Goal: Book appointment/travel/reservation

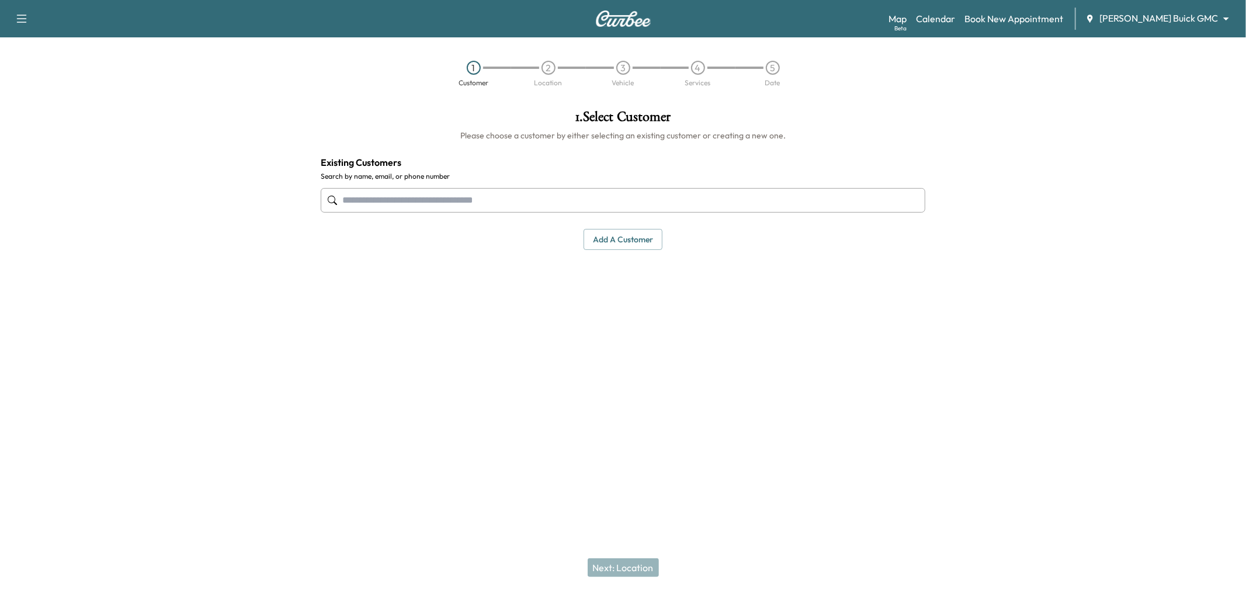
click at [1183, 16] on body "Support Log Out Map Beta Calendar Book New Appointment Ewing Buick GMC ********…" at bounding box center [623, 295] width 1246 height 591
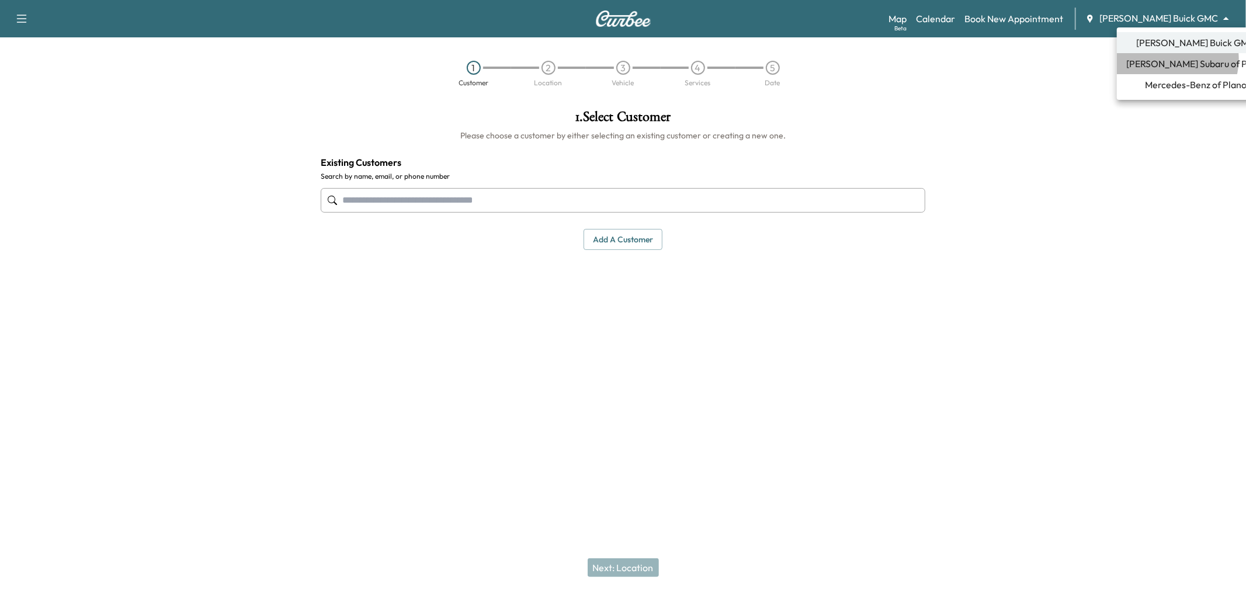
click at [1169, 59] on span "Ewing Subaru of Plano" at bounding box center [1195, 64] width 139 height 14
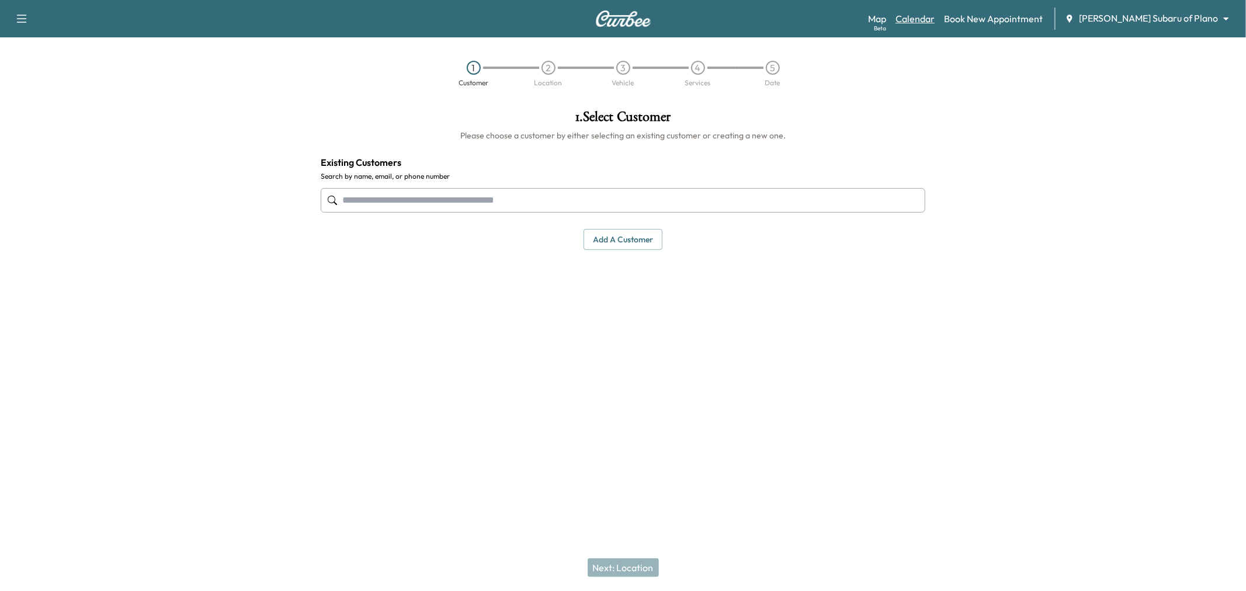
click at [935, 16] on link "Calendar" at bounding box center [914, 19] width 39 height 14
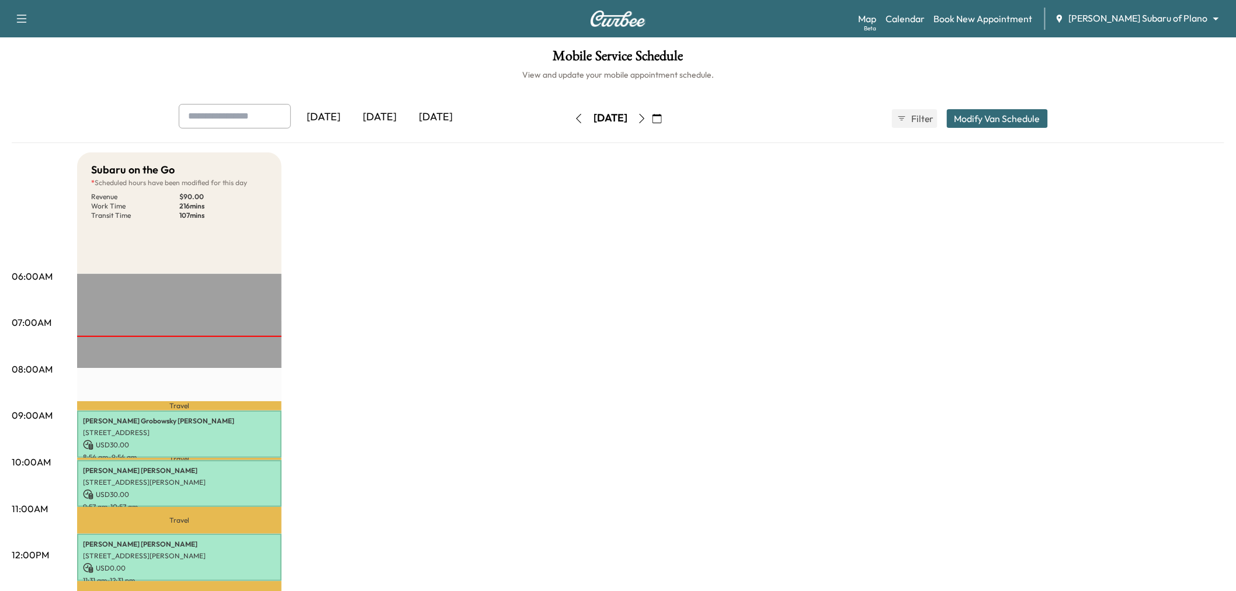
click at [387, 117] on div "[DATE]" at bounding box center [380, 117] width 56 height 27
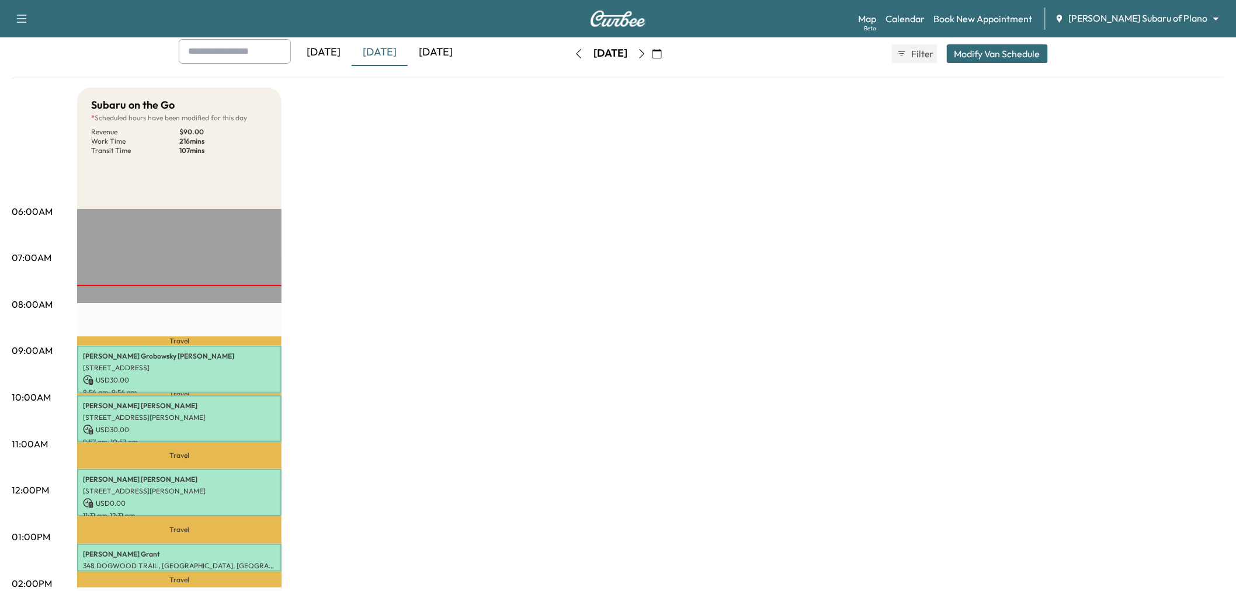
scroll to position [130, 0]
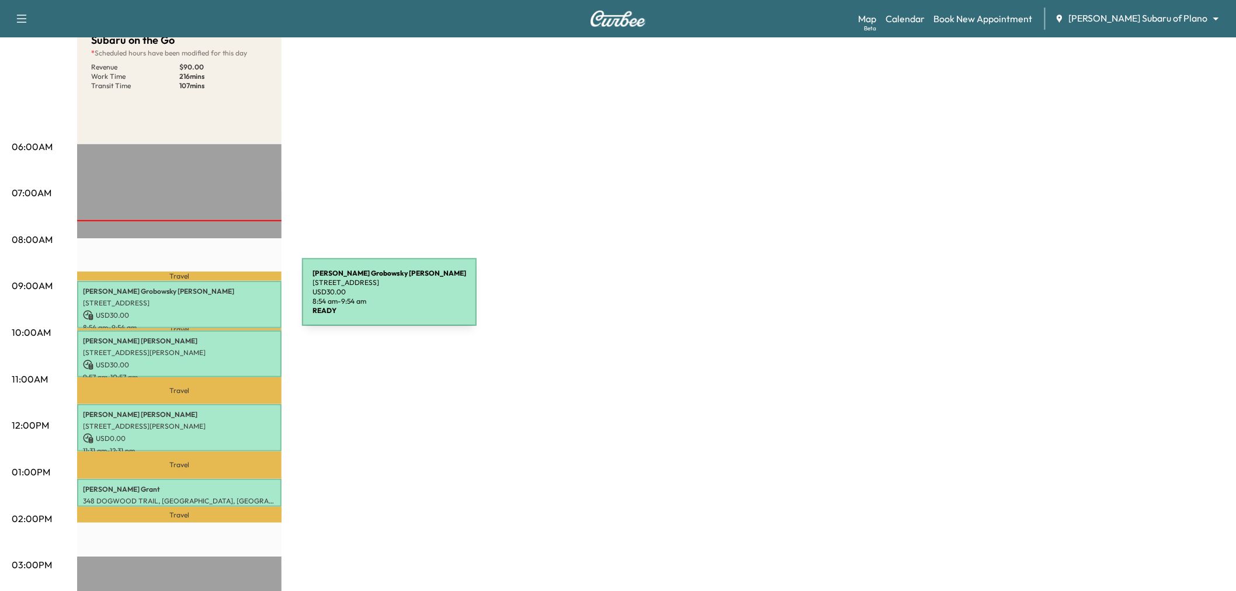
drag, startPoint x: 214, startPoint y: 298, endPoint x: 223, endPoint y: 298, distance: 8.8
click at [223, 298] on p "5724 Richwater Drive, Dallas, TX 75252, US" at bounding box center [179, 302] width 193 height 9
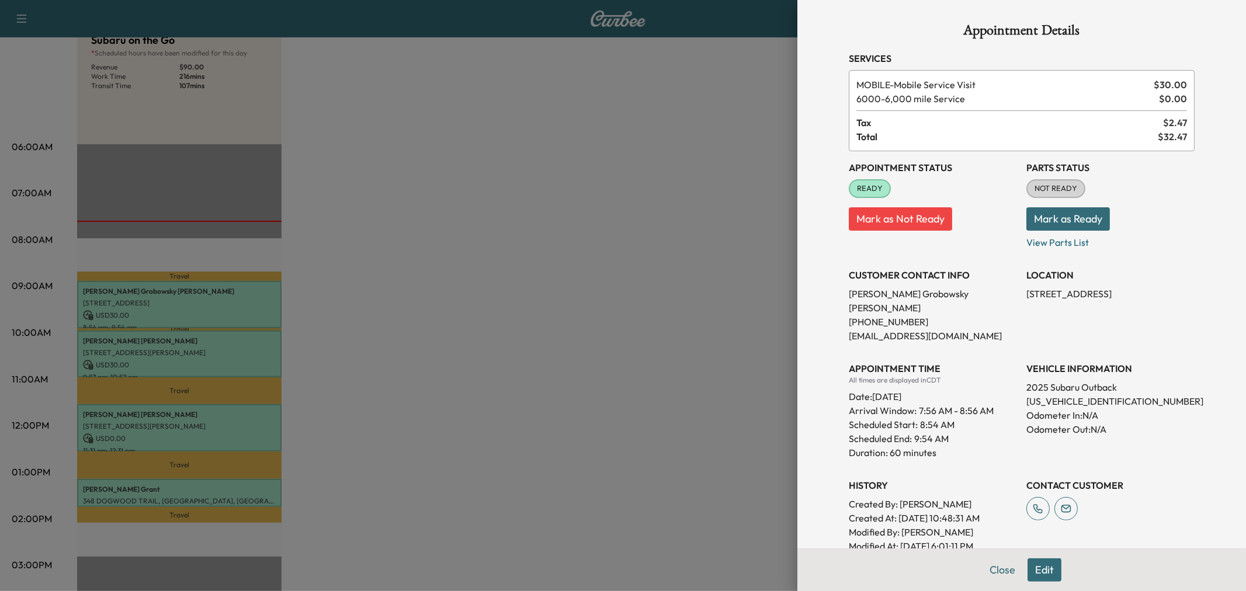
click at [638, 421] on div at bounding box center [623, 295] width 1246 height 591
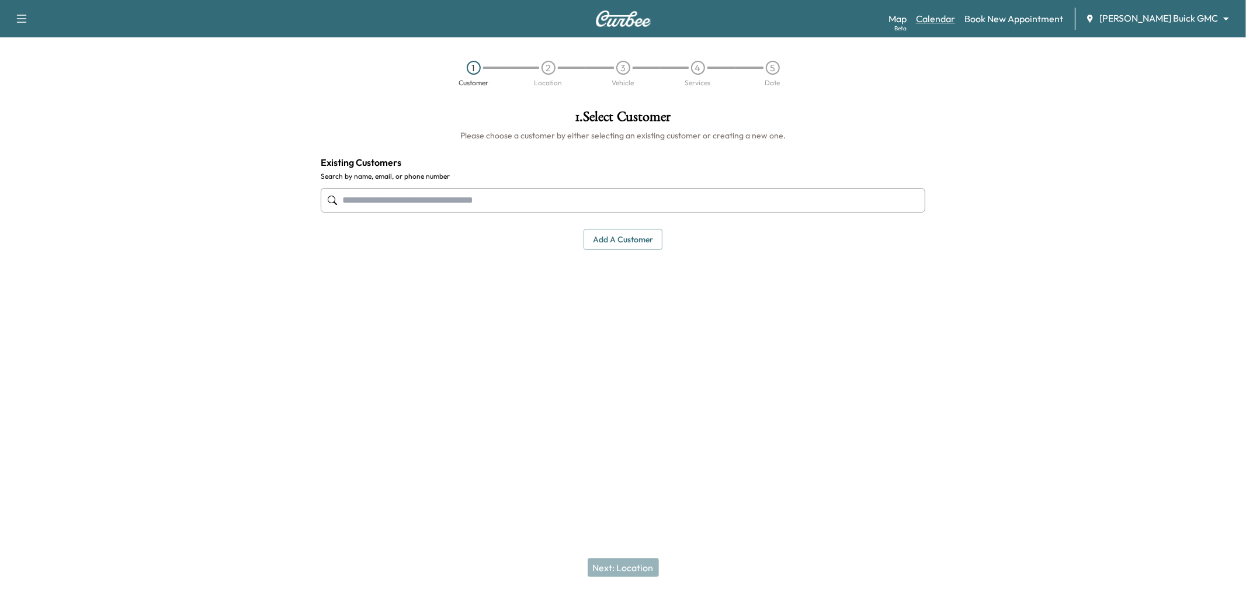
click at [955, 21] on link "Calendar" at bounding box center [935, 19] width 39 height 14
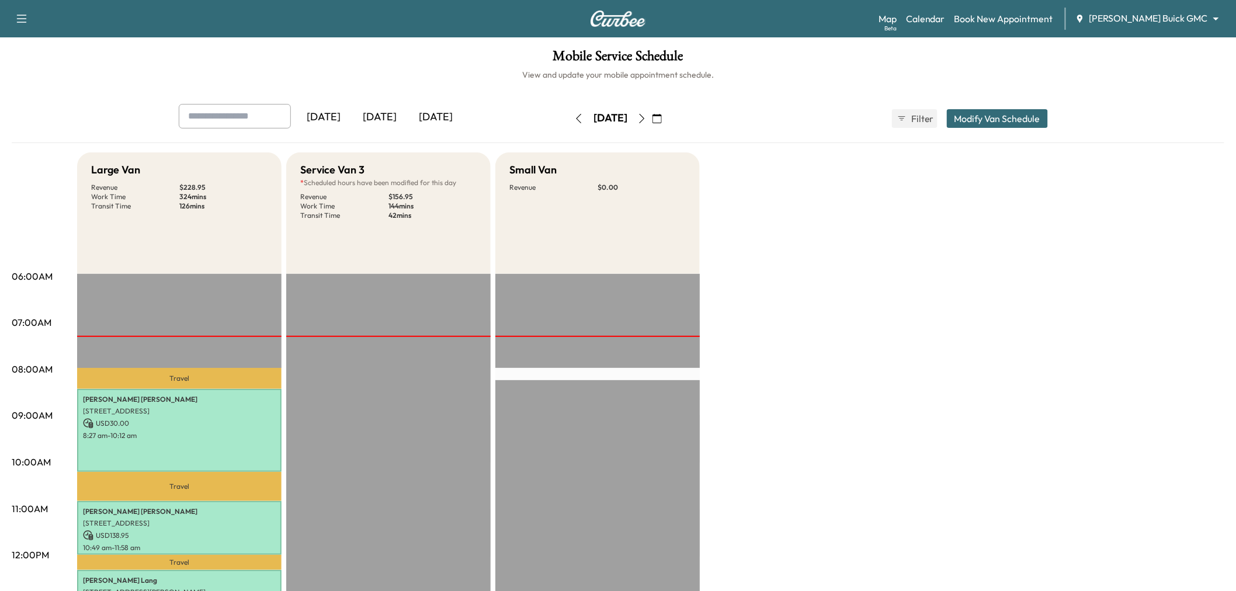
click at [381, 119] on div "[DATE]" at bounding box center [380, 117] width 56 height 27
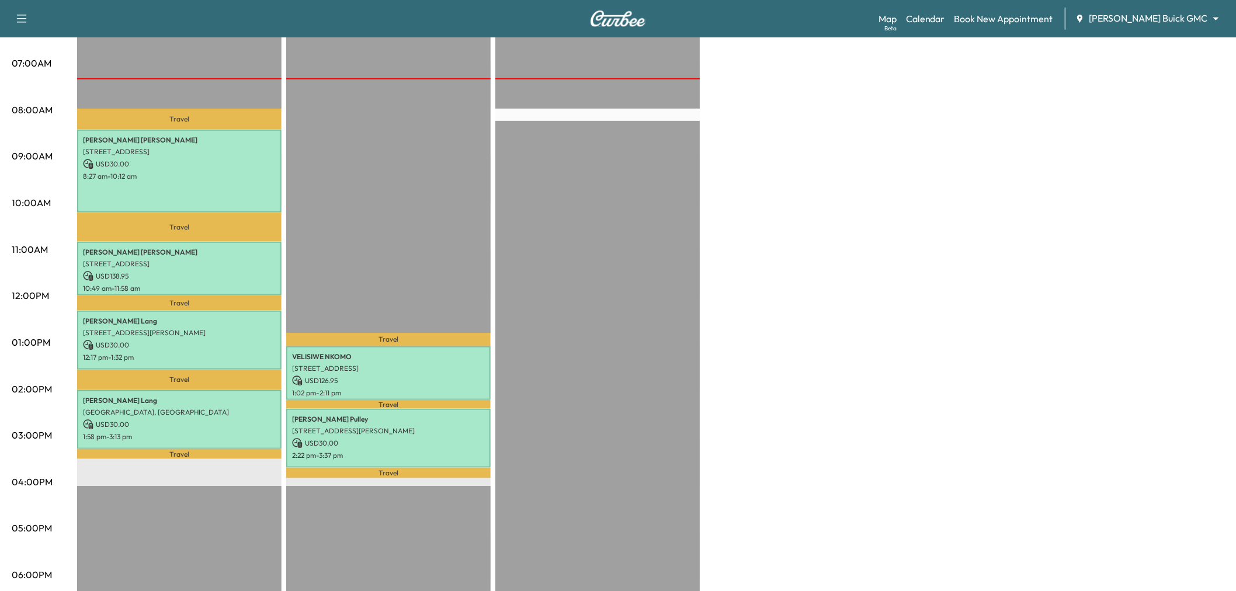
scroll to position [130, 0]
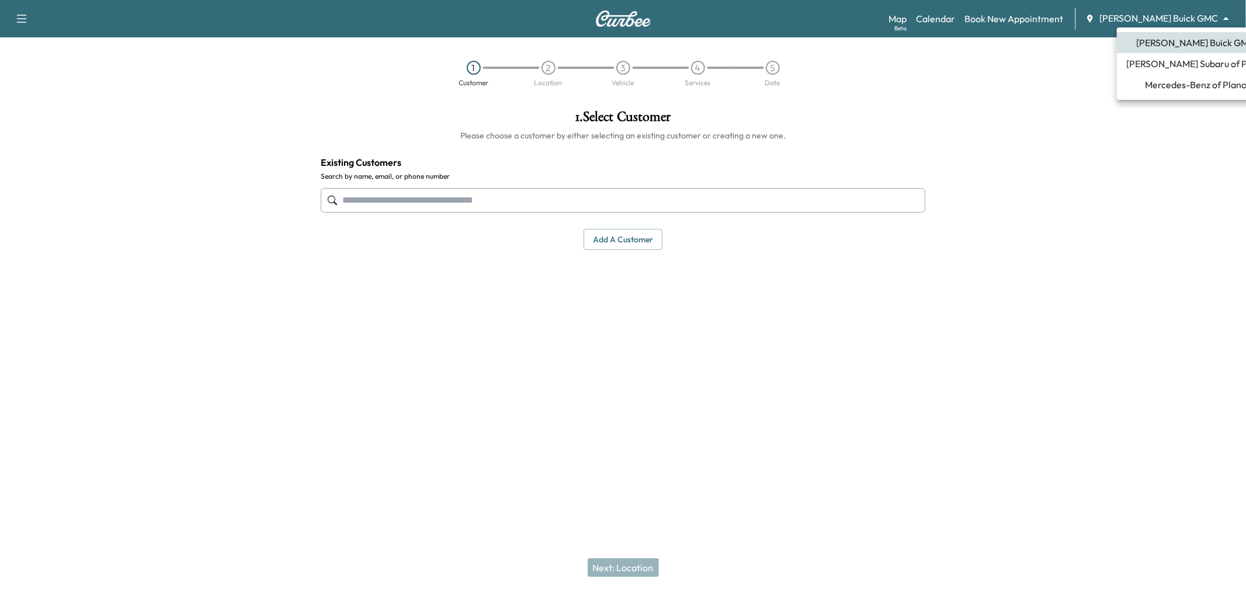
click at [1166, 15] on body "Support Log Out Map Beta Calendar Book New Appointment Ewing Buick GMC ********…" at bounding box center [623, 295] width 1246 height 591
click at [1195, 79] on span "Mercedes-Benz of Plano" at bounding box center [1196, 85] width 102 height 14
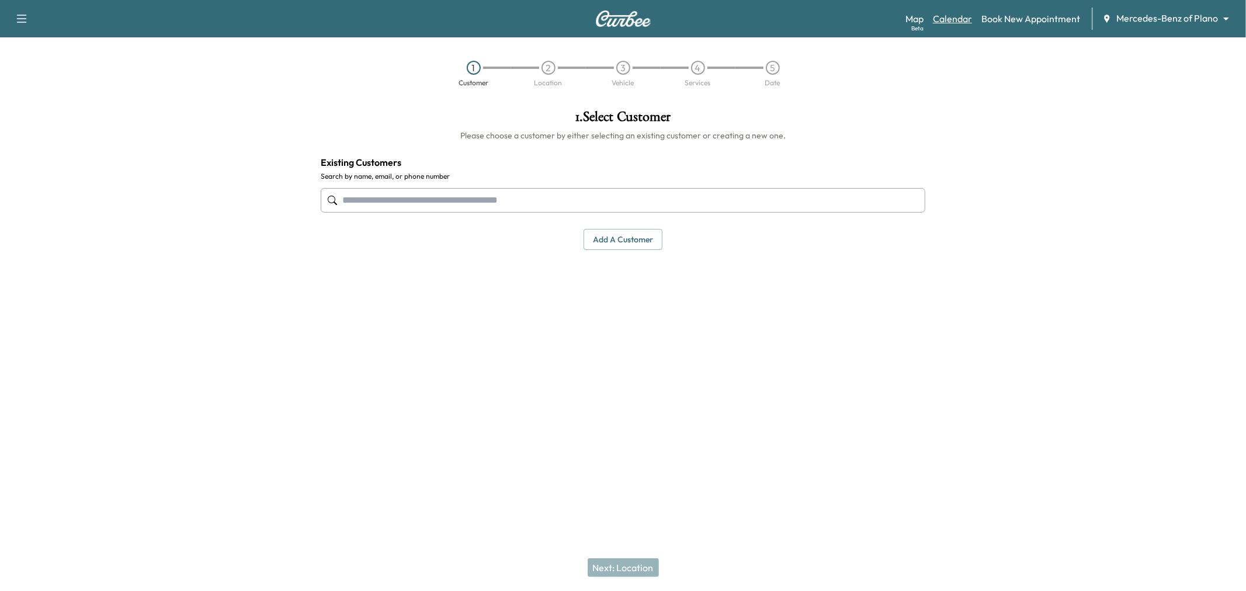
click at [965, 12] on link "Calendar" at bounding box center [952, 19] width 39 height 14
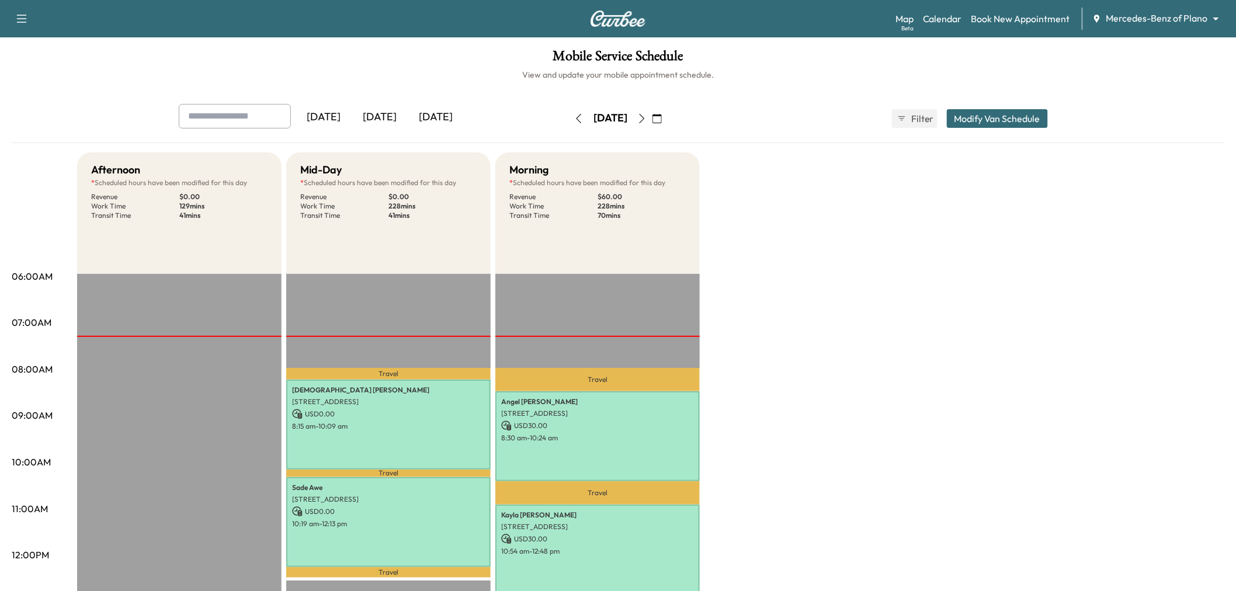
click at [393, 112] on div "[DATE]" at bounding box center [380, 117] width 56 height 27
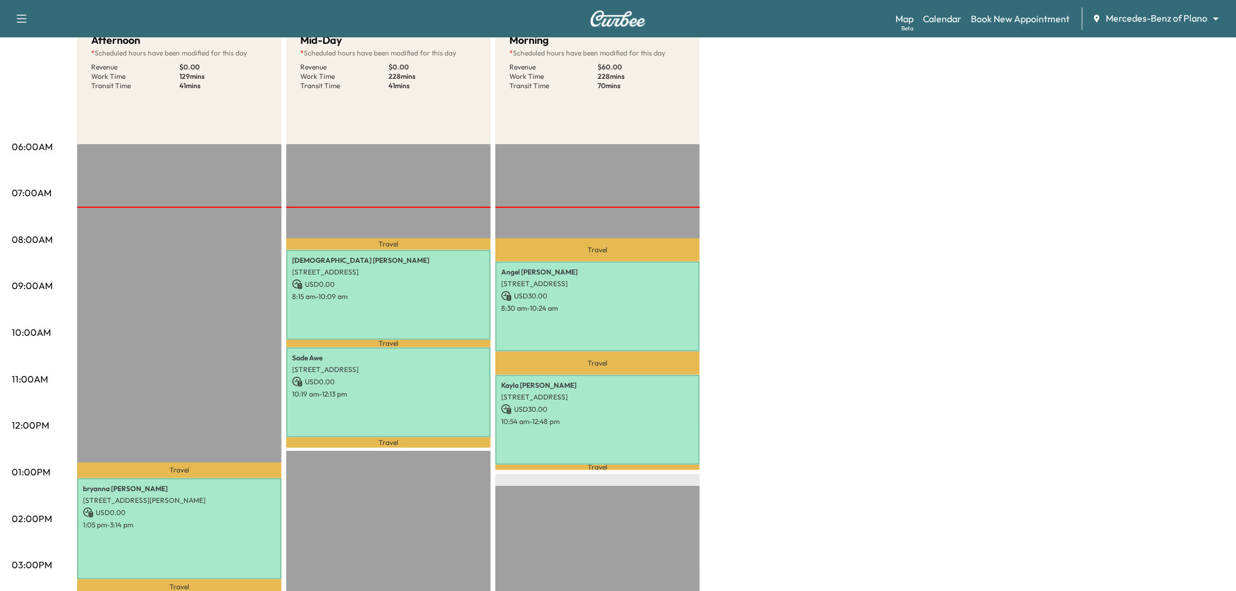
scroll to position [194, 0]
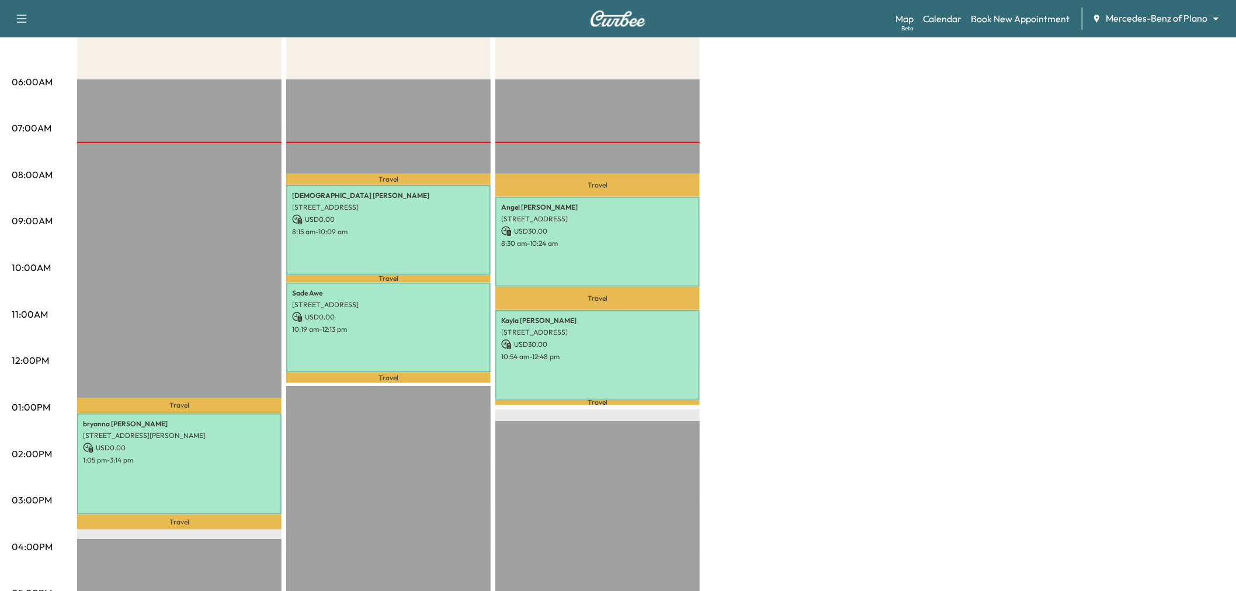
click at [828, 292] on div "Afternoon * Scheduled hours have been modified for this day Revenue $ 0.00 Work…" at bounding box center [650, 396] width 1147 height 876
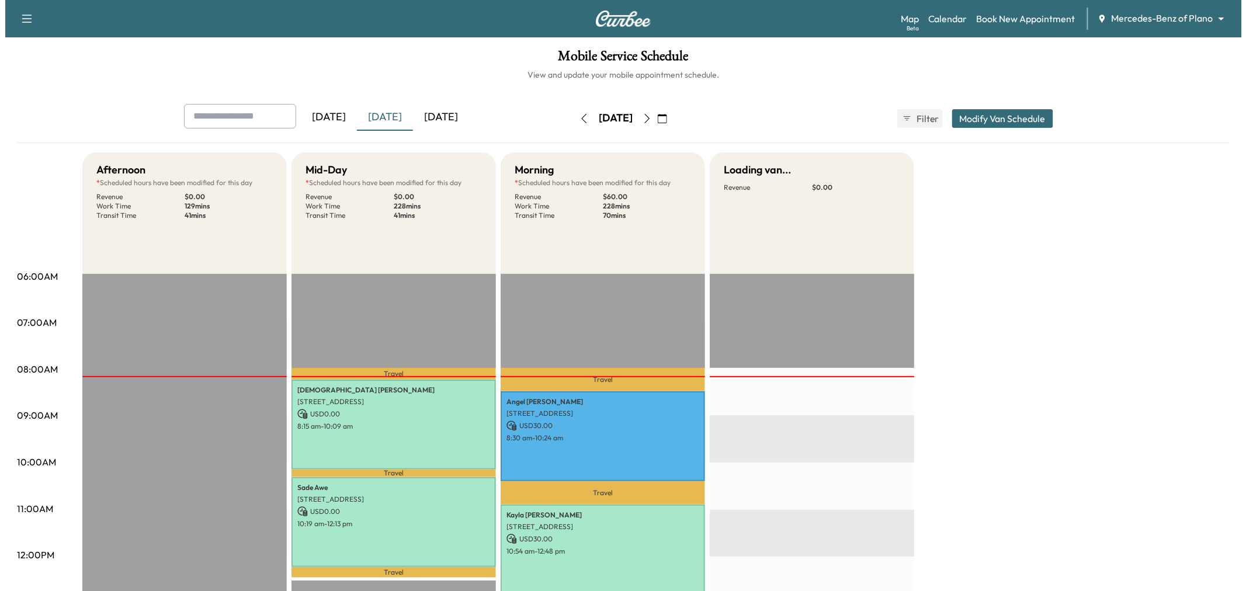
scroll to position [130, 0]
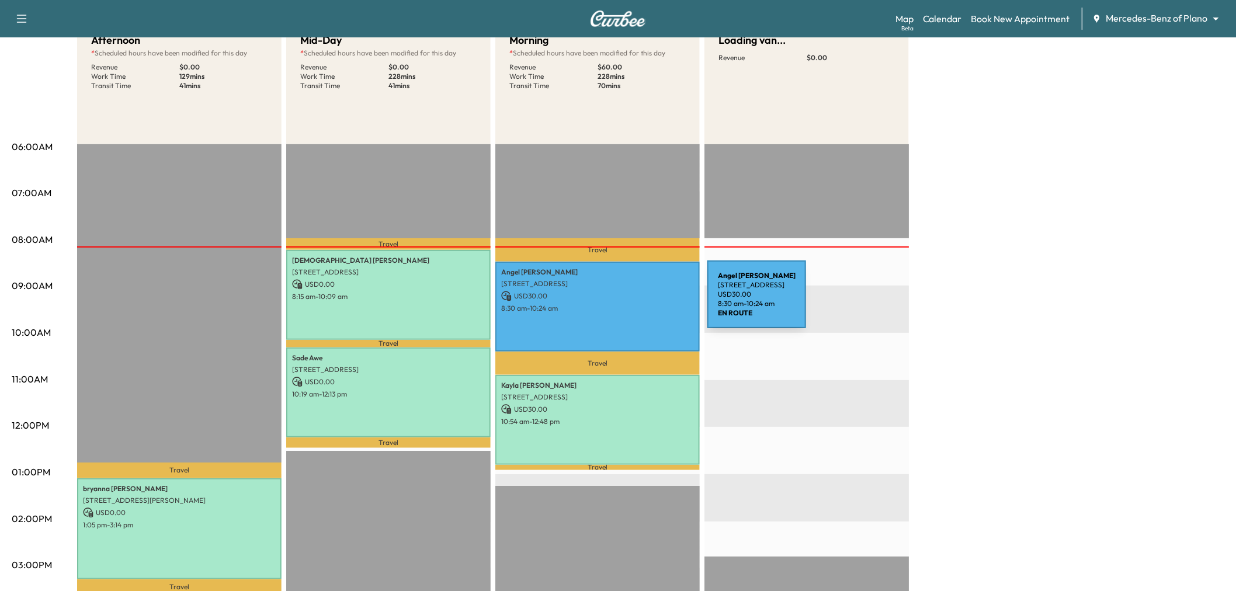
click at [620, 304] on p "8:30 am - 10:24 am" at bounding box center [597, 308] width 193 height 9
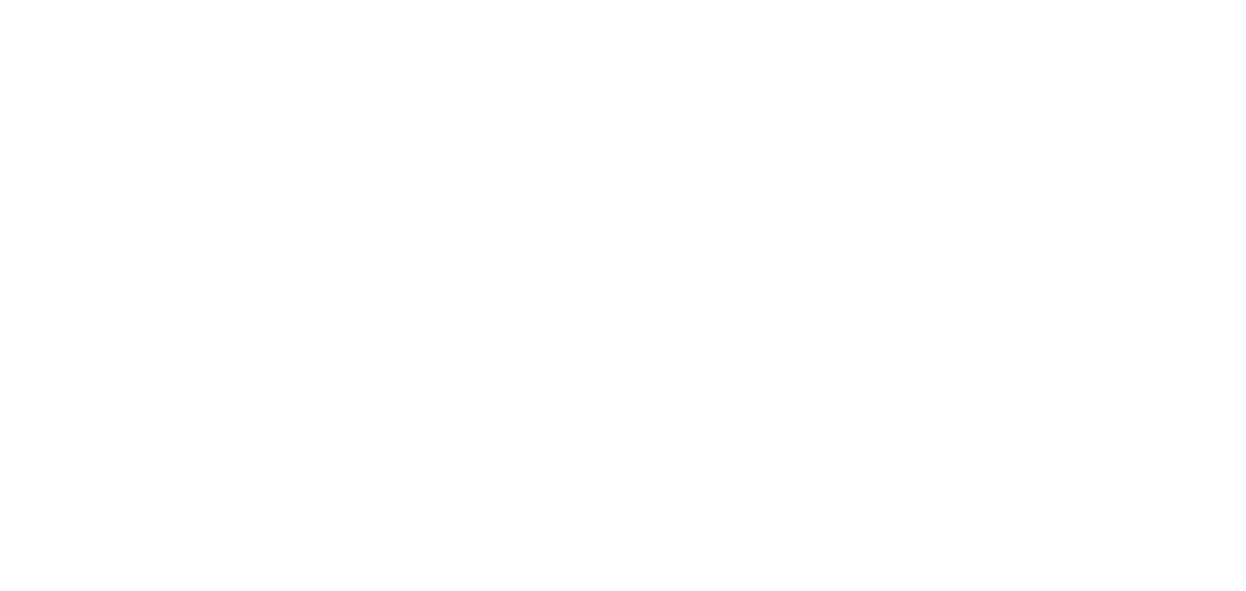
scroll to position [0, 0]
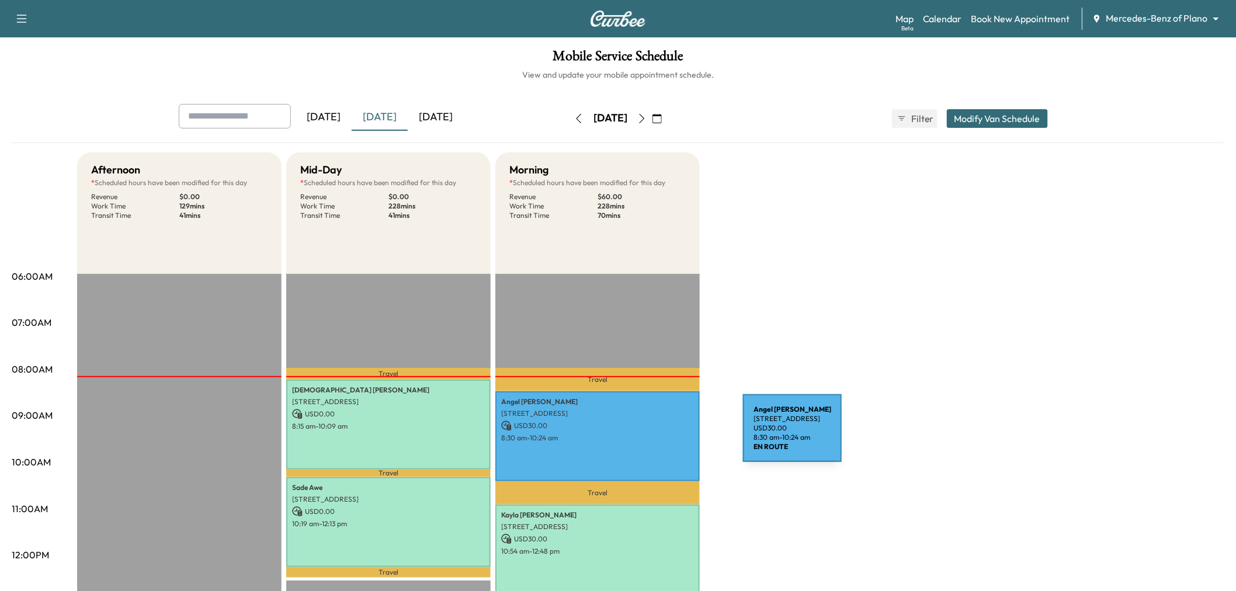
click at [657, 440] on p "8:30 am - 10:24 am" at bounding box center [597, 437] width 193 height 9
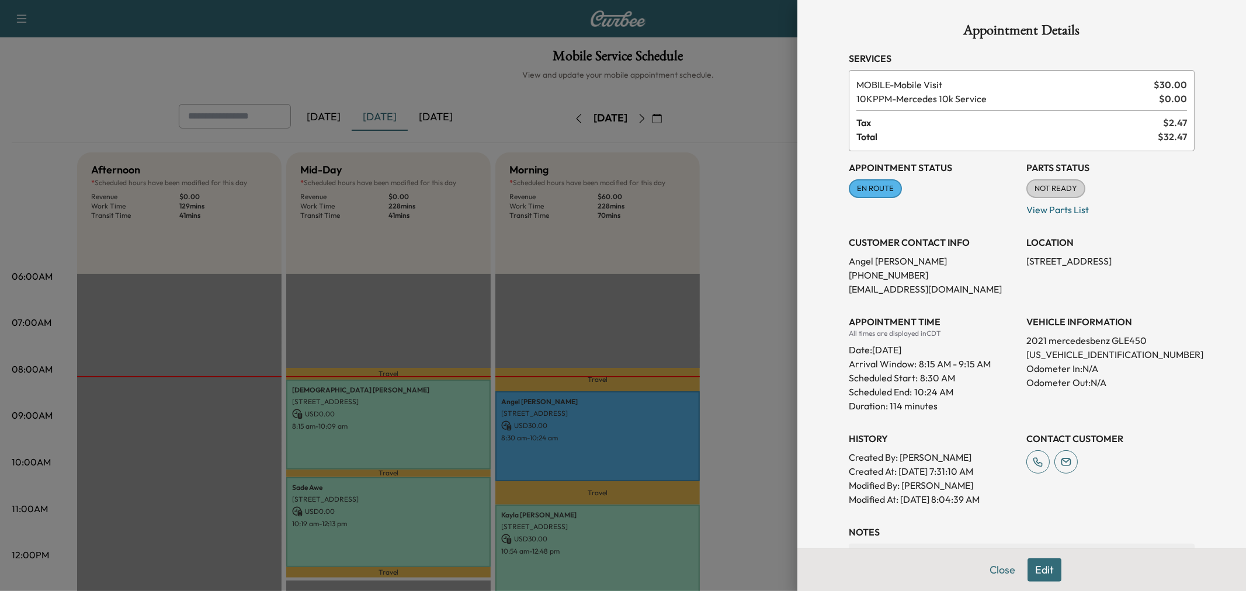
click at [1061, 266] on p "[STREET_ADDRESS]" at bounding box center [1110, 261] width 168 height 14
click at [1061, 265] on p "[STREET_ADDRESS]" at bounding box center [1110, 261] width 168 height 14
copy p "[STREET_ADDRESS]"
